Goal: Task Accomplishment & Management: Manage account settings

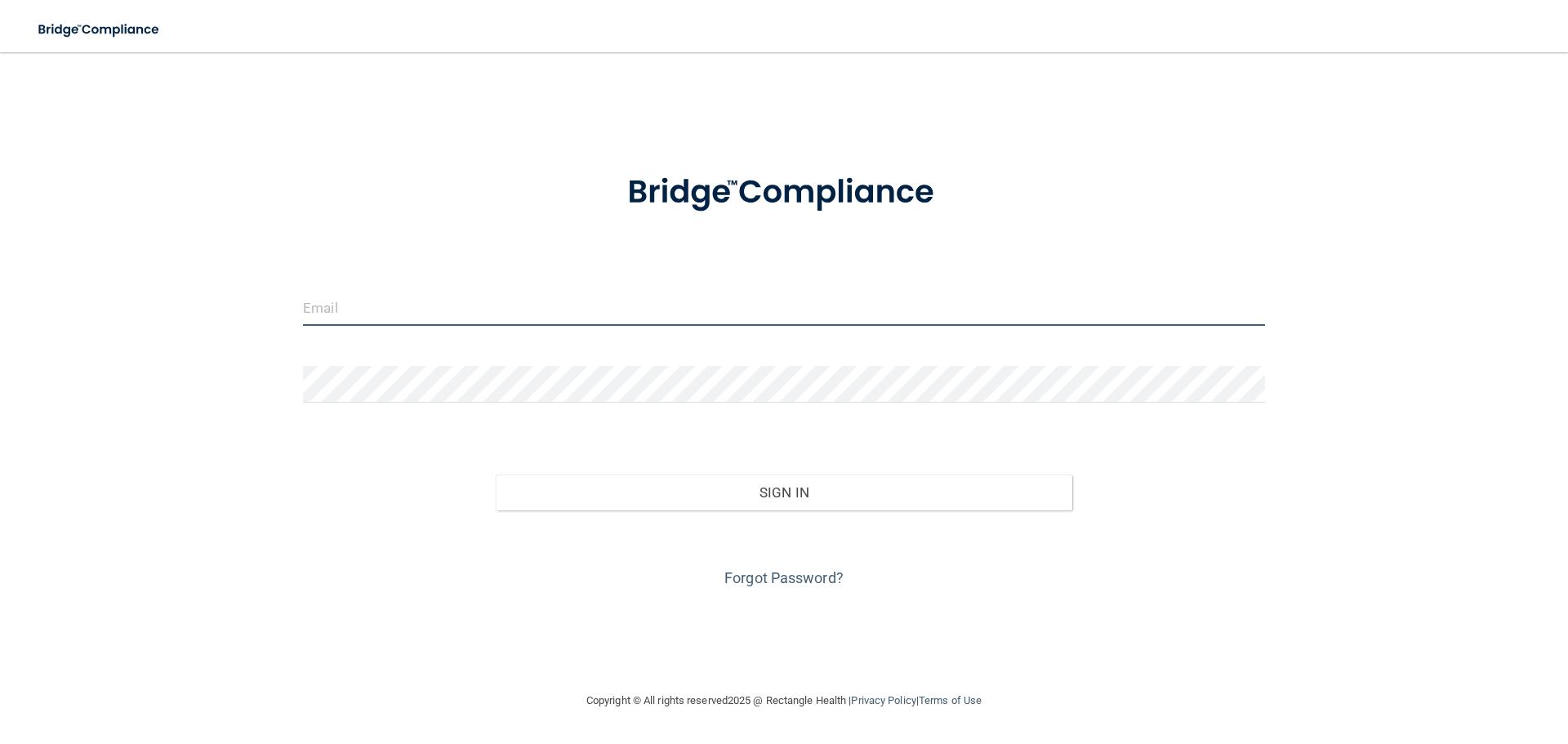
click at [367, 292] on input "email" at bounding box center [784, 307] width 962 height 36
type input "[EMAIL_ADDRESS][DOMAIN_NAME]"
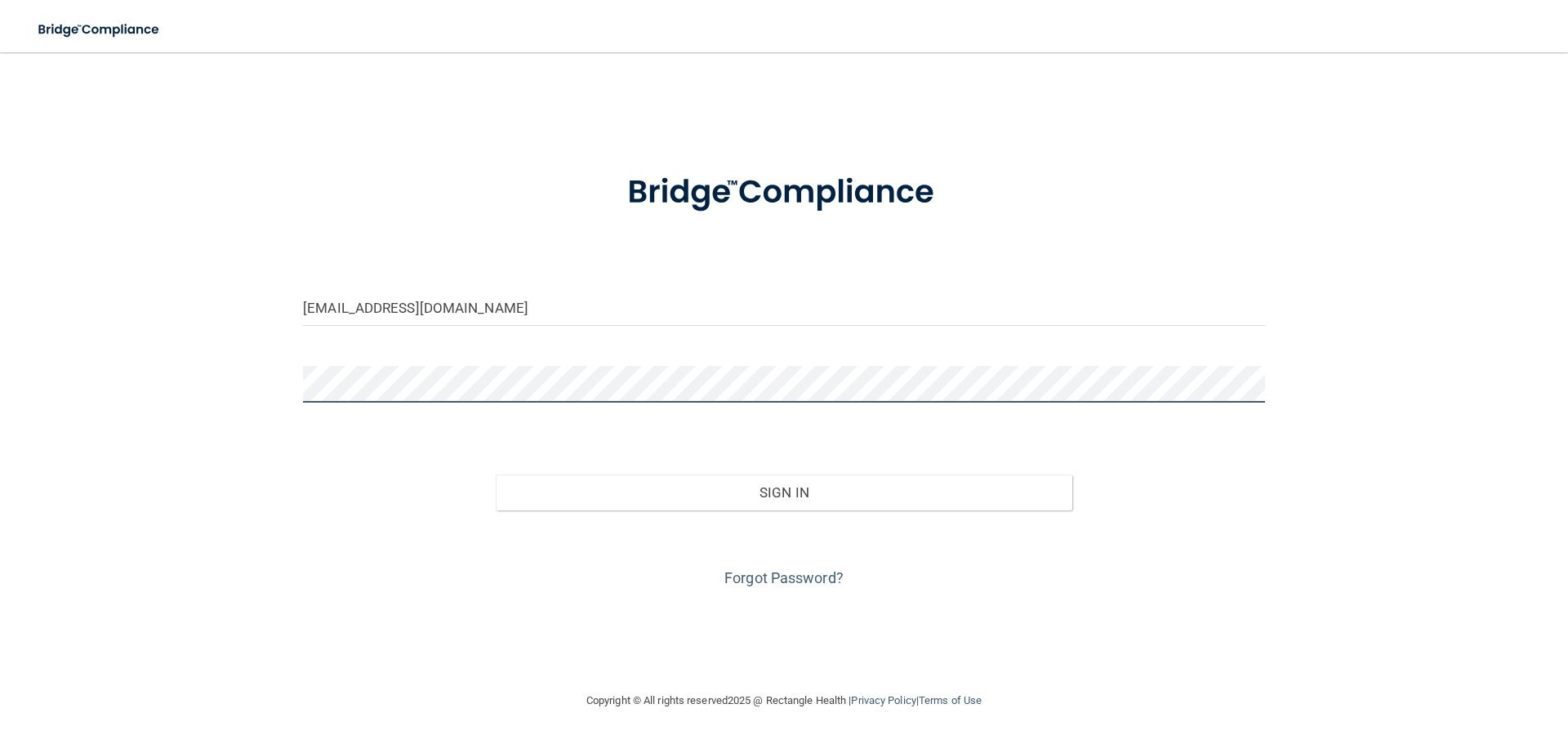
click at [496, 474] on button "Sign In" at bounding box center [784, 492] width 577 height 36
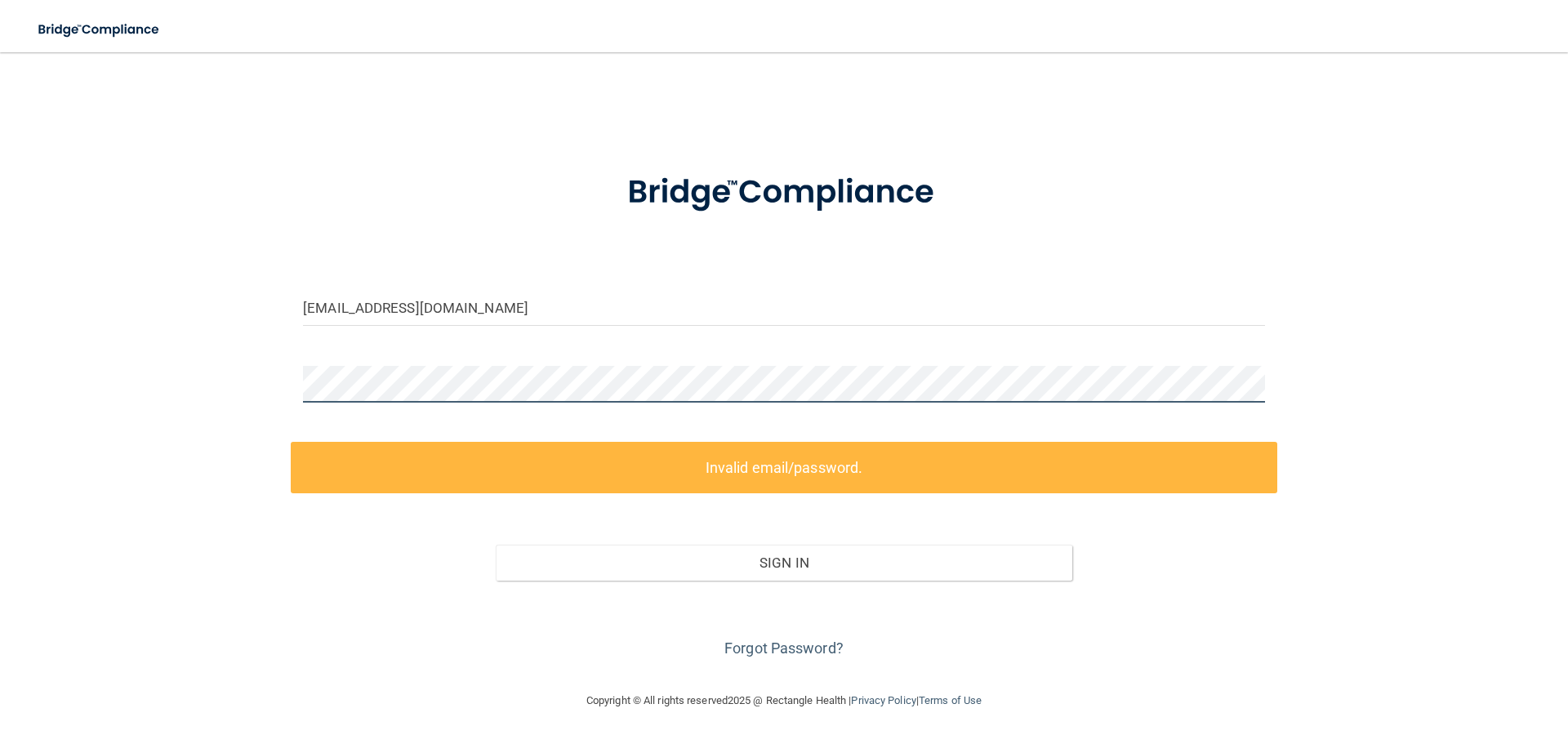
click at [242, 392] on div "[EMAIL_ADDRESS][DOMAIN_NAME] Invalid email/password. You don't have permission …" at bounding box center [784, 371] width 1502 height 606
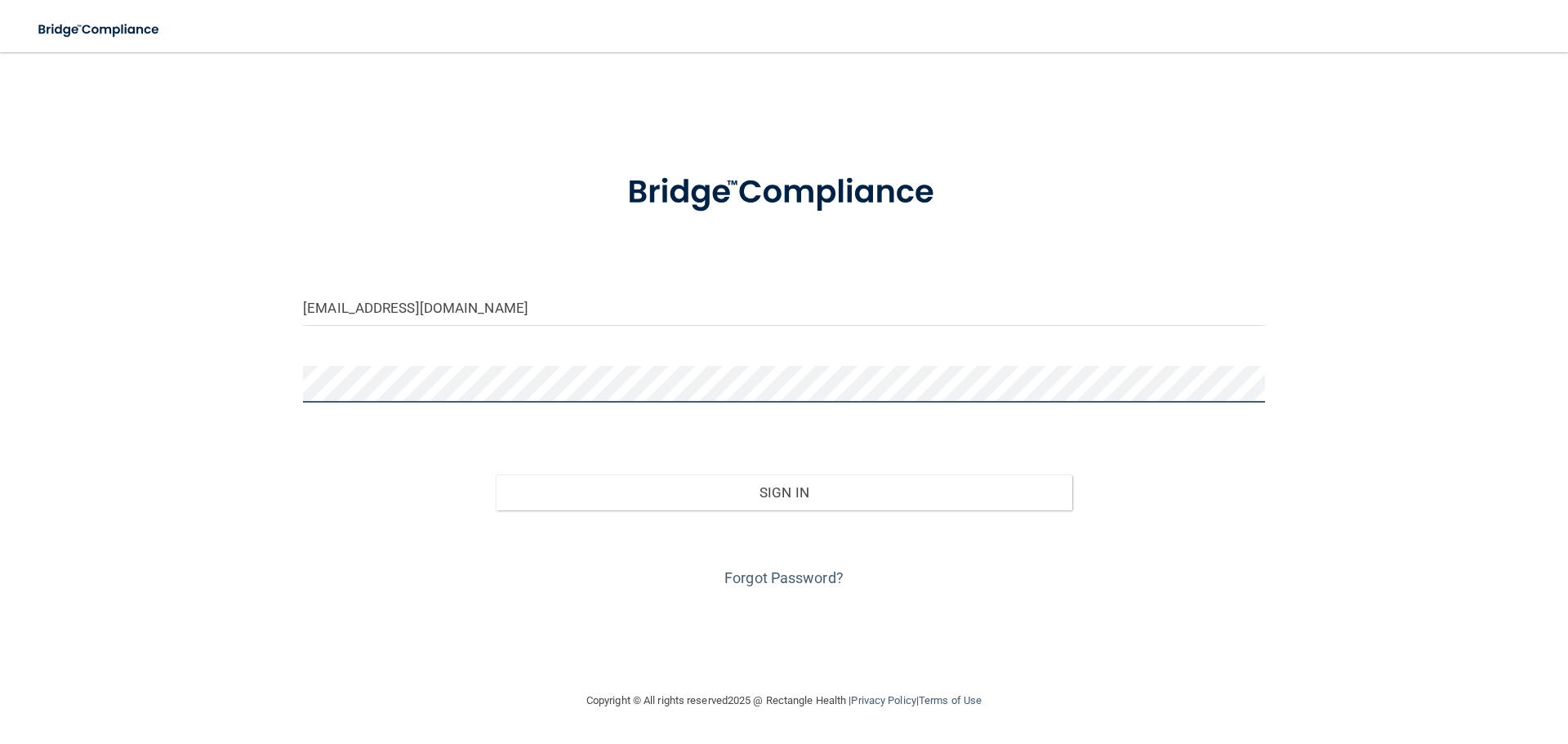
click at [496, 474] on button "Sign In" at bounding box center [784, 492] width 577 height 36
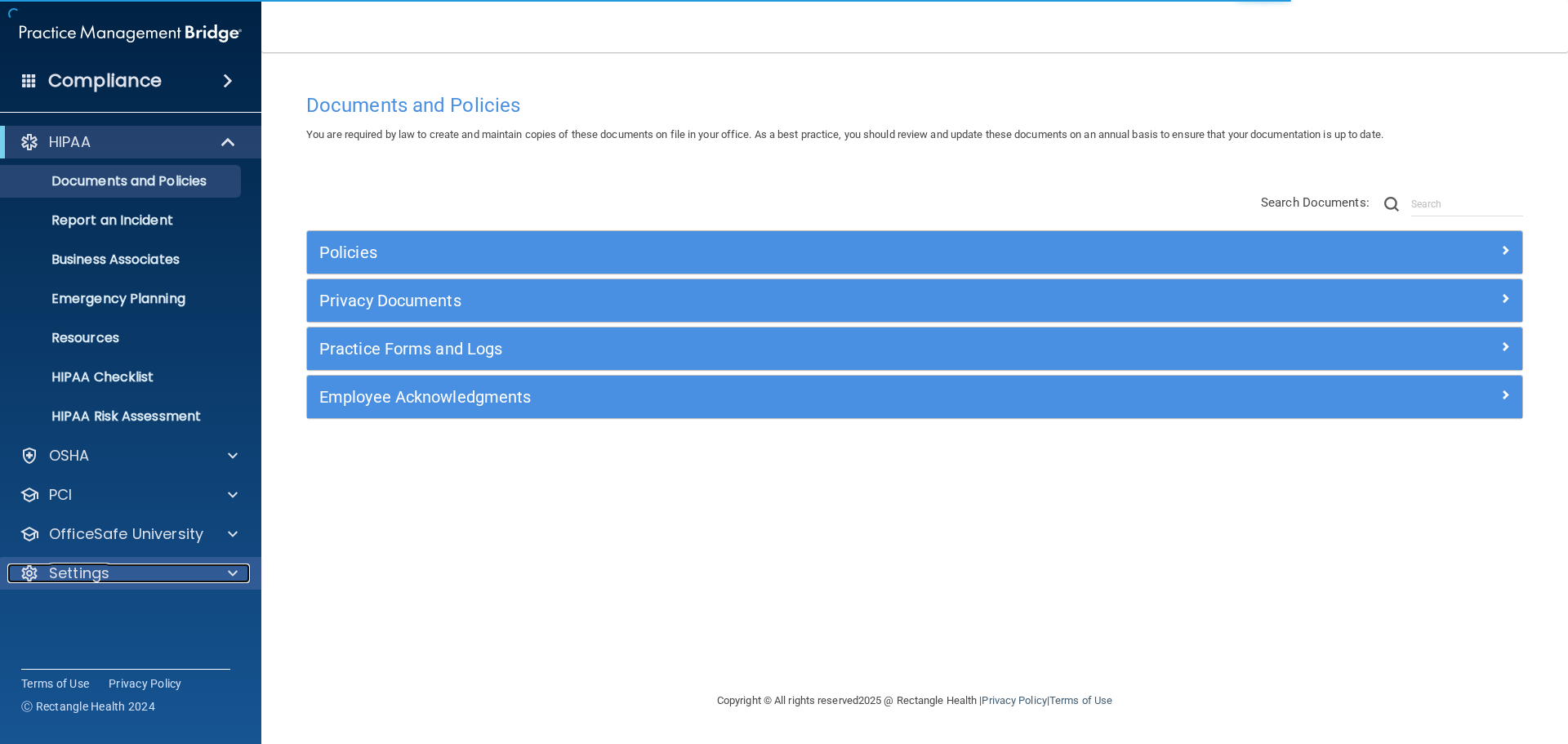
click at [108, 567] on p "Settings" at bounding box center [79, 573] width 60 height 20
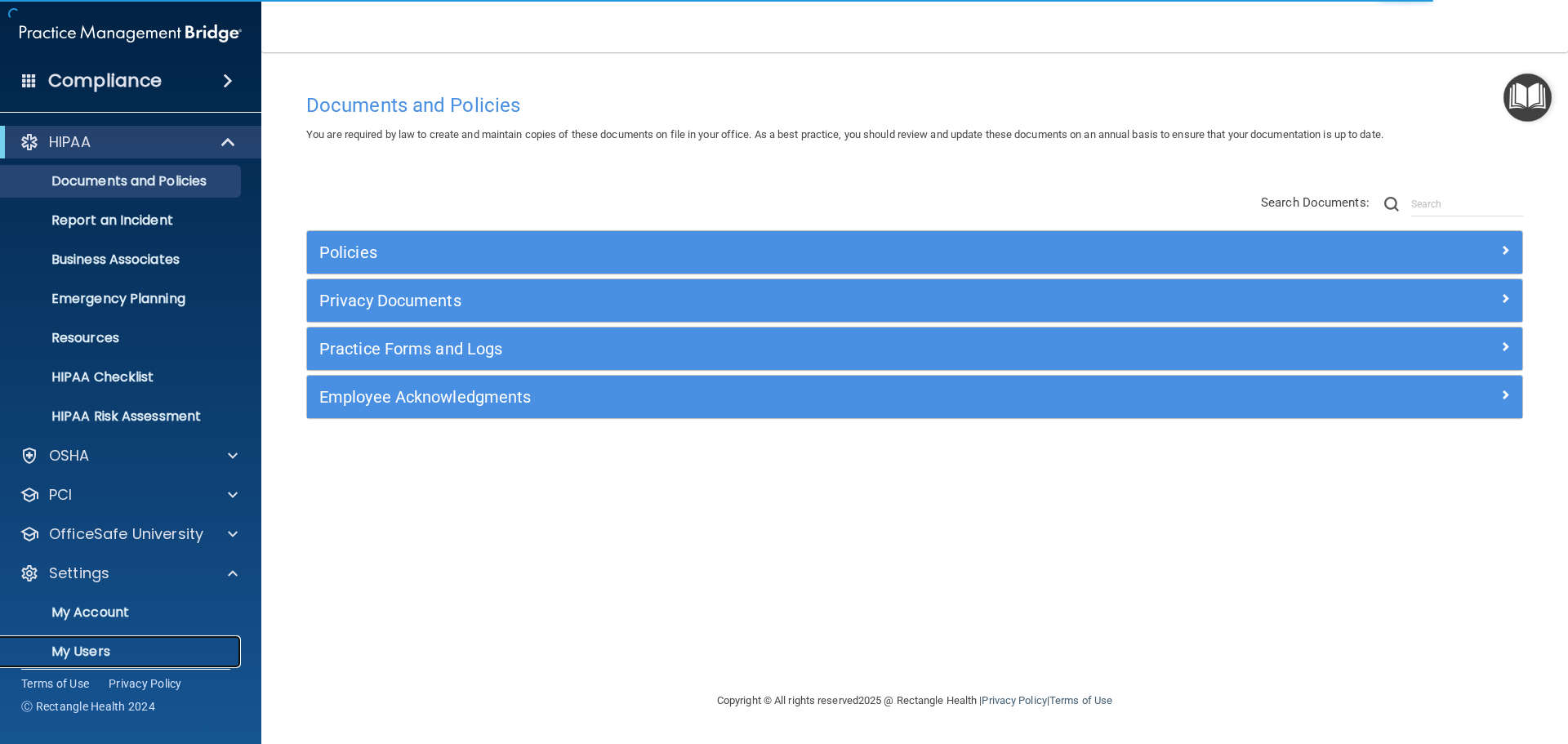
click at [100, 652] on p "My Users" at bounding box center [122, 651] width 223 height 16
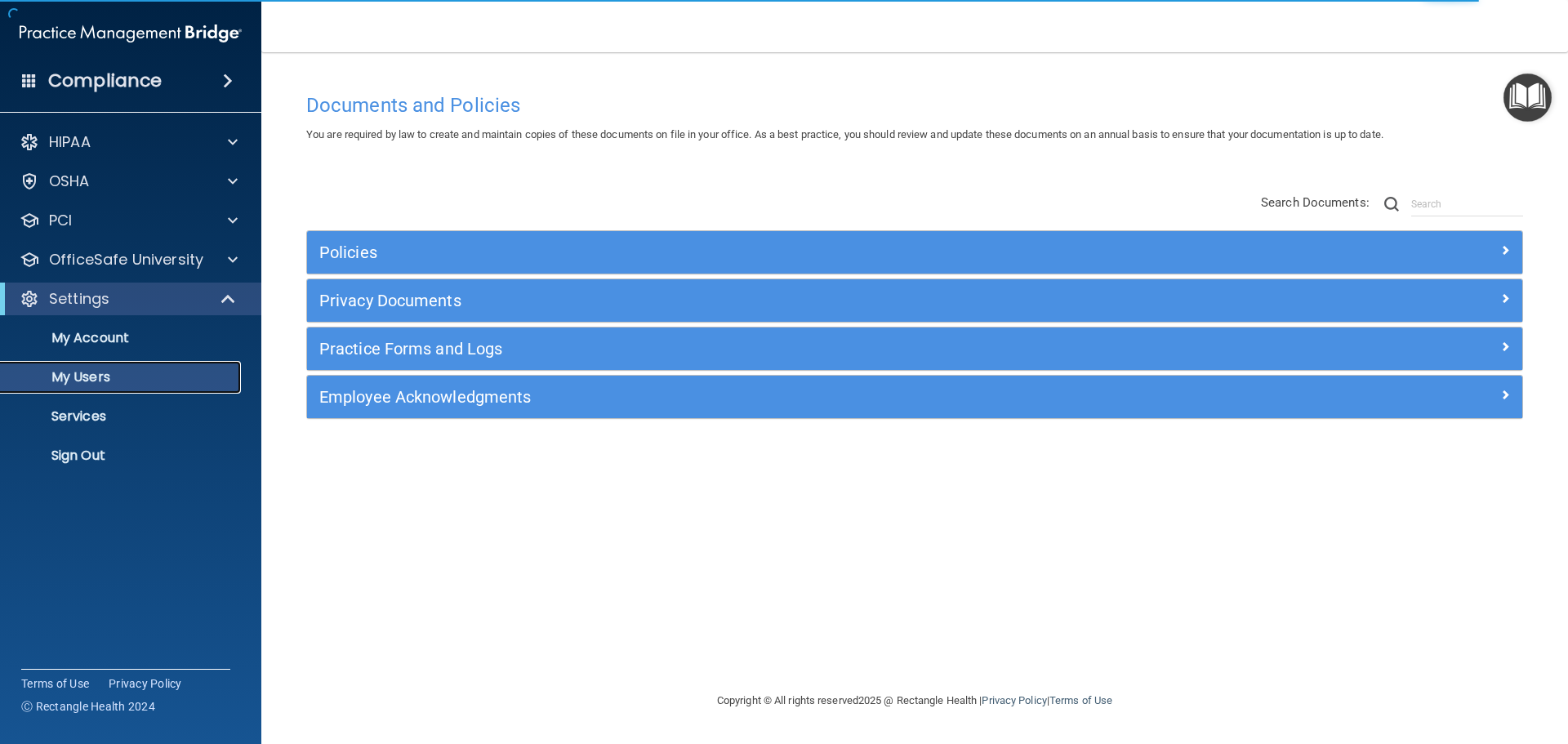
select select "20"
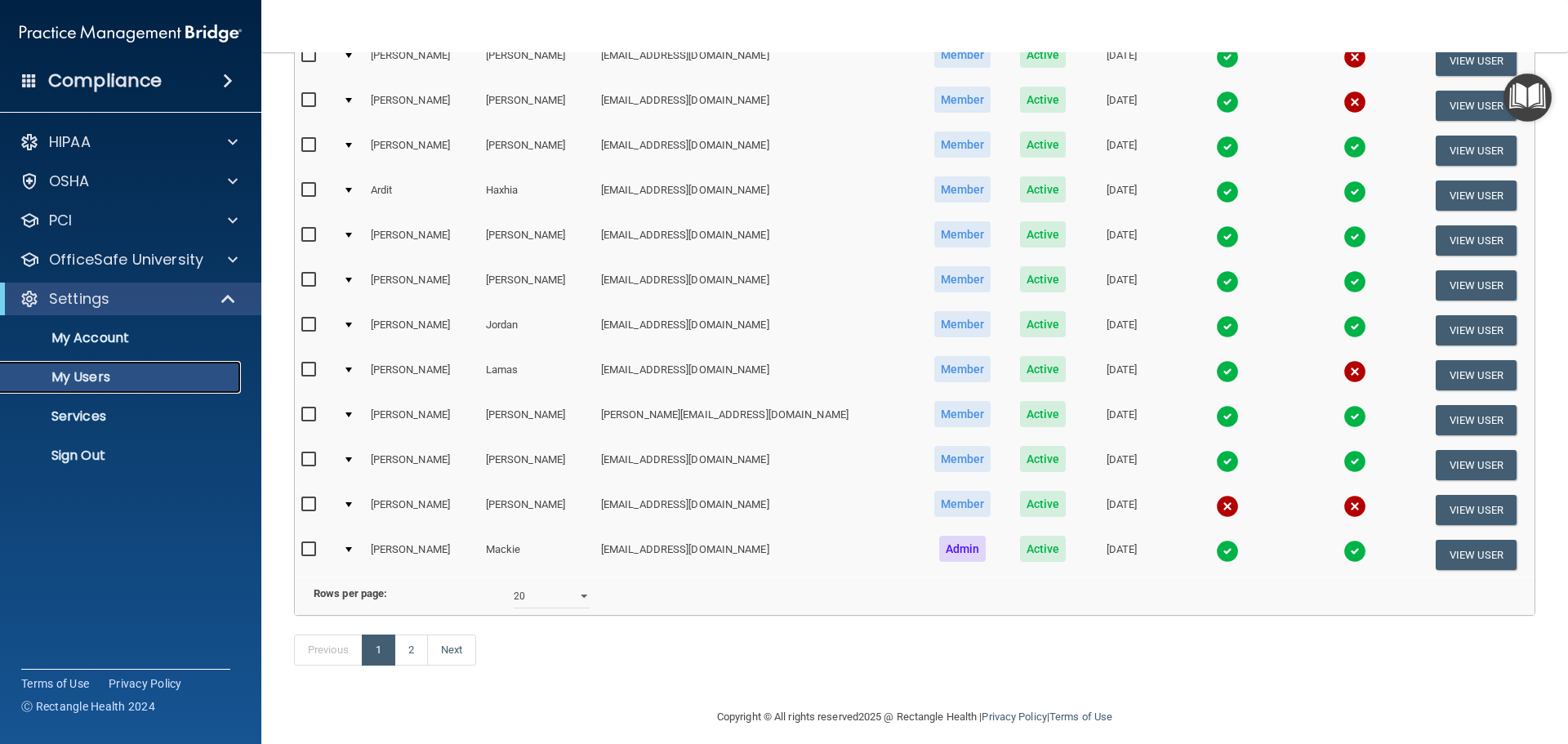
scroll to position [571, 0]
click at [415, 664] on link "2" at bounding box center [412, 648] width 34 height 31
select select "20"
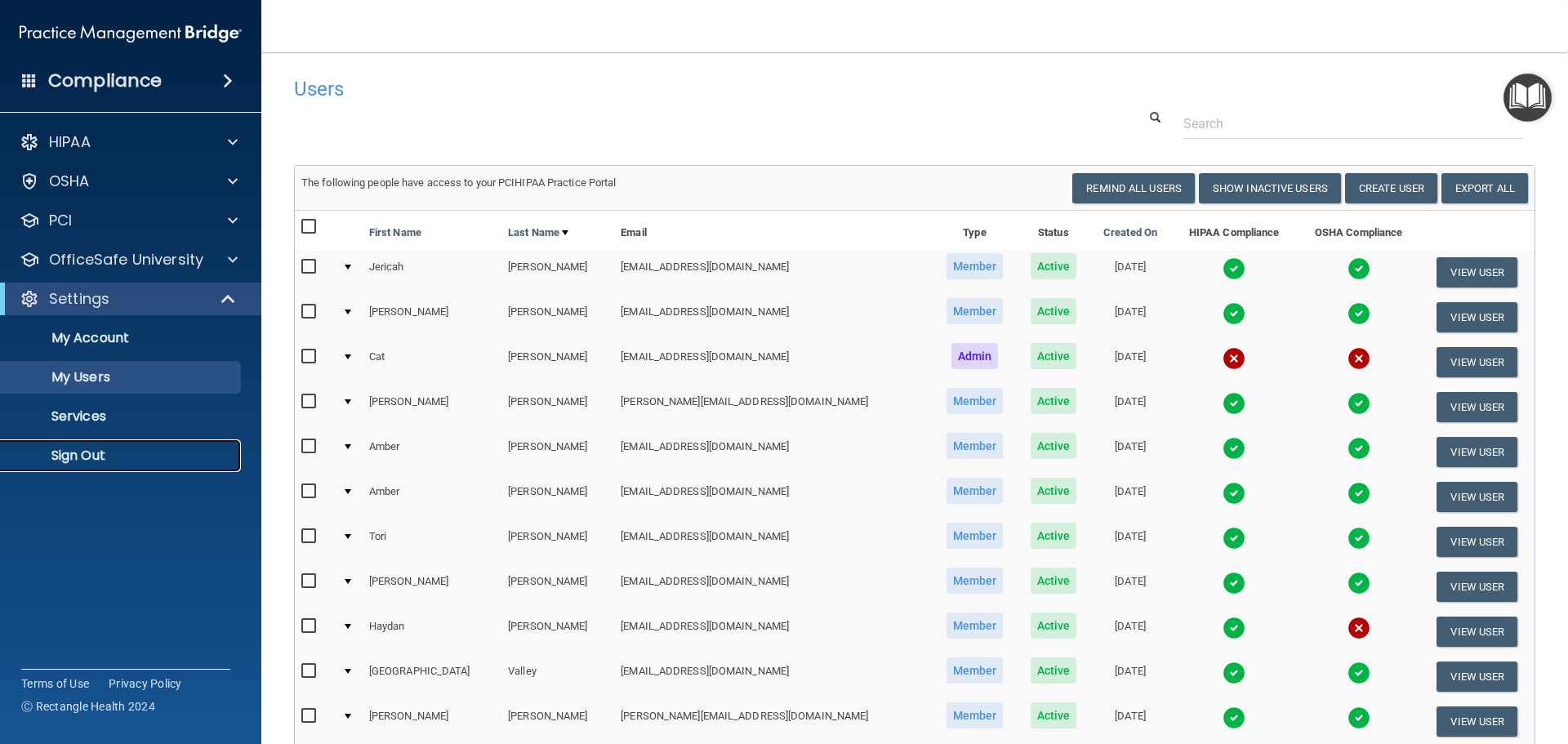
click at [107, 458] on p "Sign Out" at bounding box center [122, 456] width 223 height 16
